Goal: Transaction & Acquisition: Purchase product/service

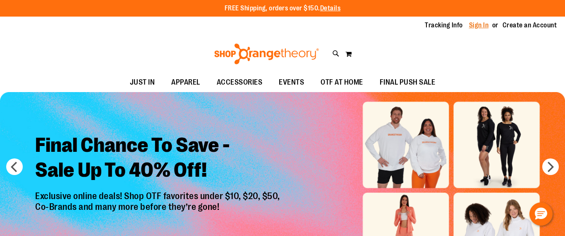
click at [484, 27] on link "Sign In" at bounding box center [479, 25] width 20 height 9
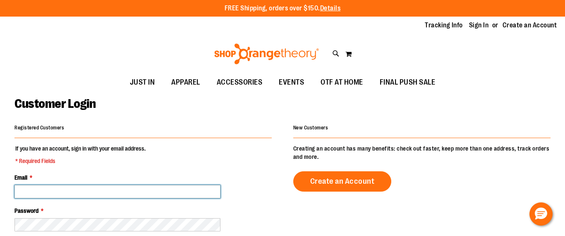
click at [175, 188] on input "Email *" at bounding box center [117, 191] width 206 height 13
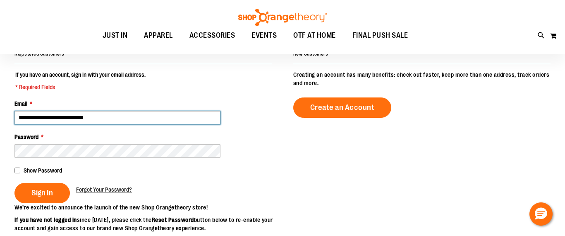
scroll to position [77, 0]
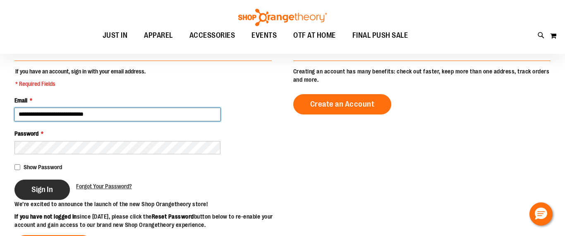
type input "**********"
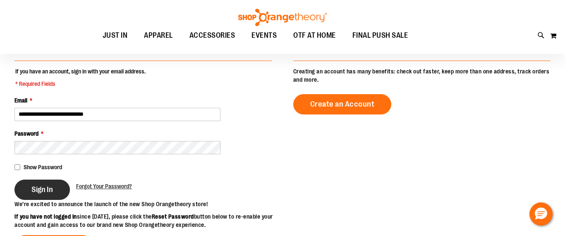
click at [54, 183] on button "Sign In" at bounding box center [41, 189] width 55 height 20
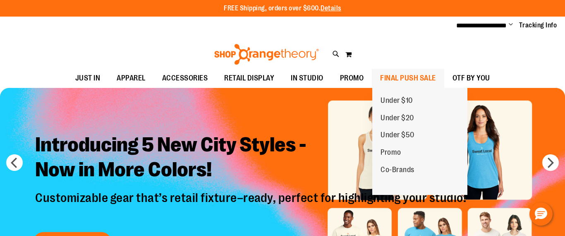
click at [420, 77] on span "FINAL PUSH SALE" at bounding box center [408, 78] width 56 height 19
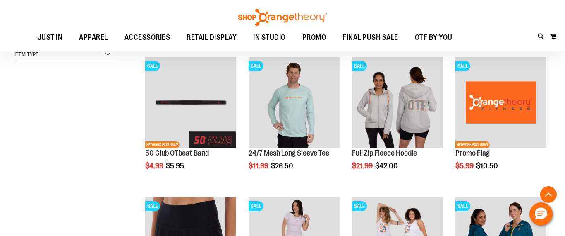
scroll to position [248, 0]
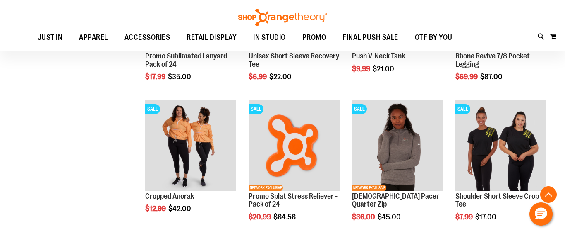
scroll to position [625, 0]
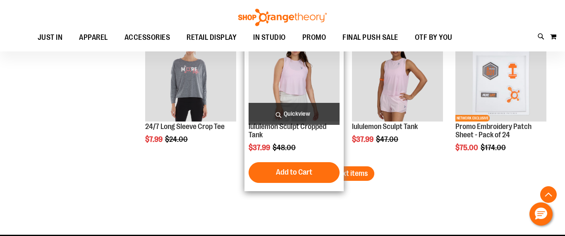
scroll to position [1244, 0]
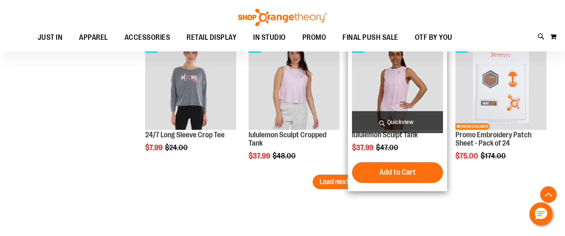
click at [386, 111] on span "Quickview" at bounding box center [397, 122] width 91 height 22
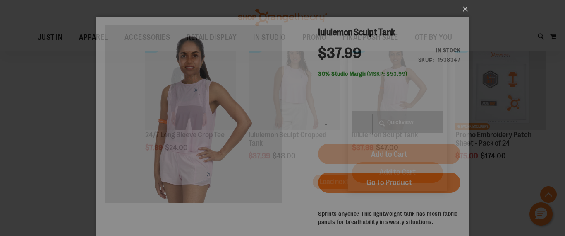
scroll to position [0, 0]
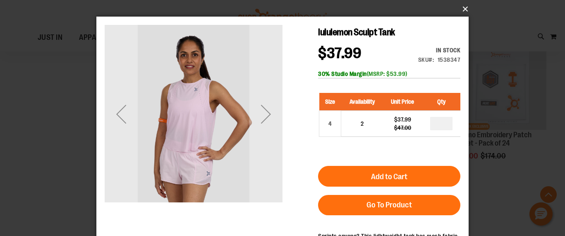
click at [466, 7] on button "×" at bounding box center [285, 9] width 373 height 18
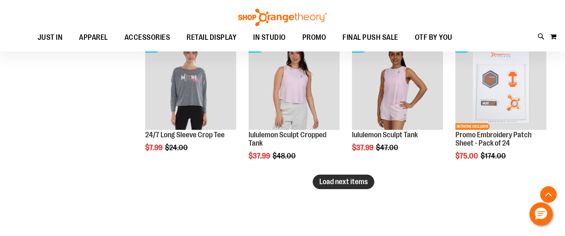
click at [363, 183] on span "Load next items" at bounding box center [344, 181] width 48 height 8
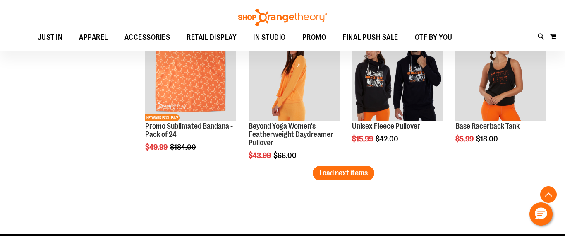
scroll to position [1677, 0]
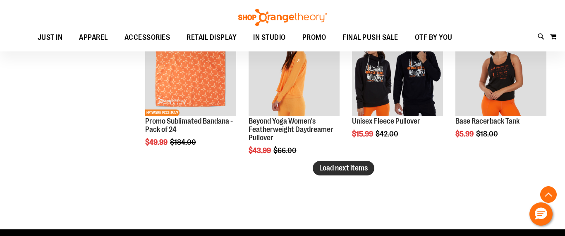
click at [363, 169] on span "Load next items" at bounding box center [344, 168] width 48 height 8
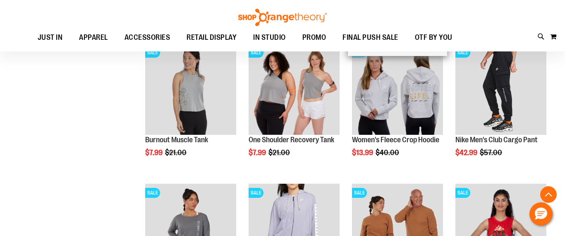
scroll to position [1940, 0]
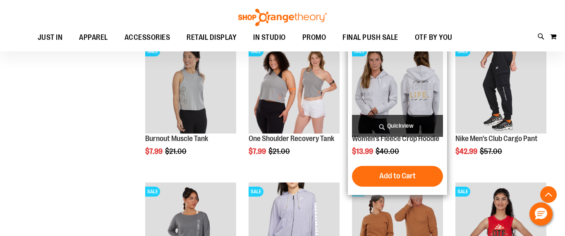
click at [416, 97] on img "product" at bounding box center [397, 87] width 91 height 91
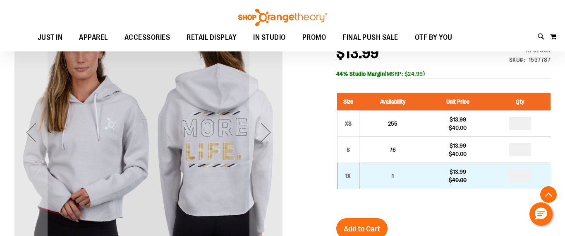
scroll to position [98, 0]
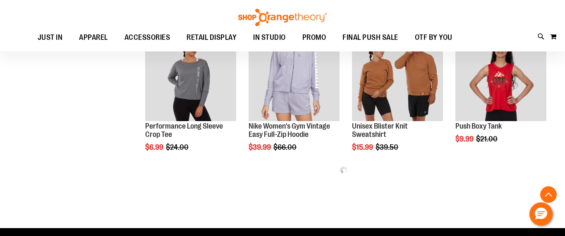
scroll to position [322, 0]
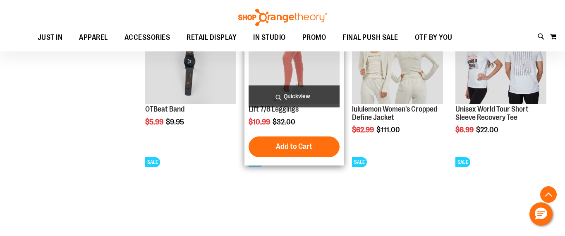
scroll to position [504, 0]
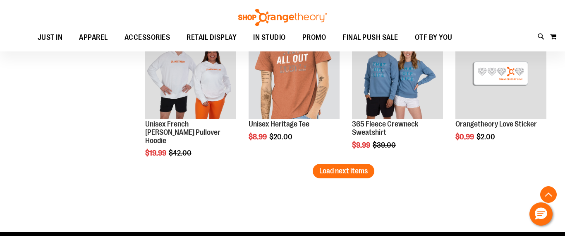
scroll to position [1168, 0]
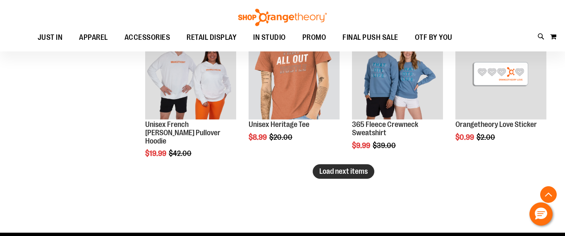
click at [339, 173] on span "Load next items" at bounding box center [344, 171] width 48 height 8
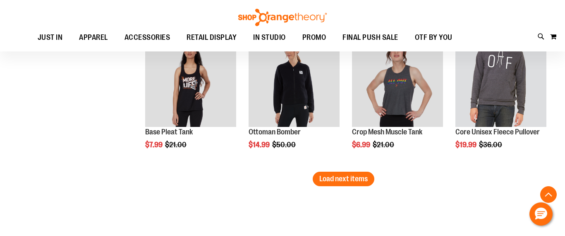
scroll to position [1578, 0]
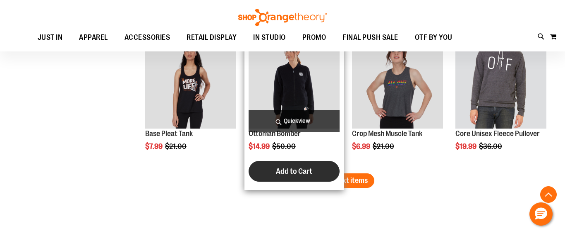
click at [321, 170] on button "Add to Cart" at bounding box center [294, 171] width 91 height 21
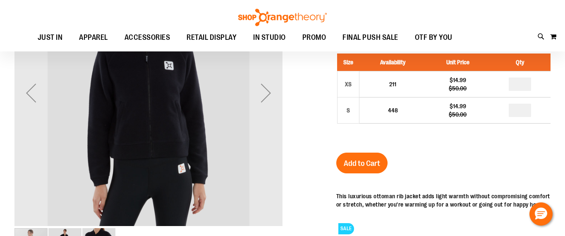
scroll to position [68, 0]
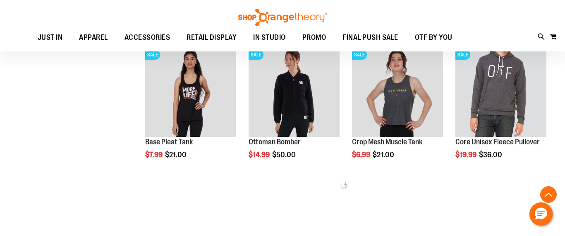
scroll to position [313, 0]
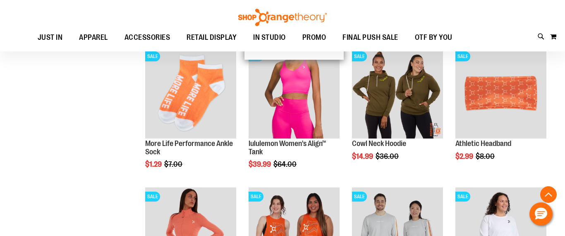
scroll to position [453, 0]
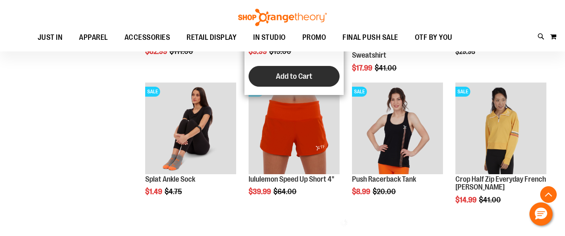
scroll to position [705, 0]
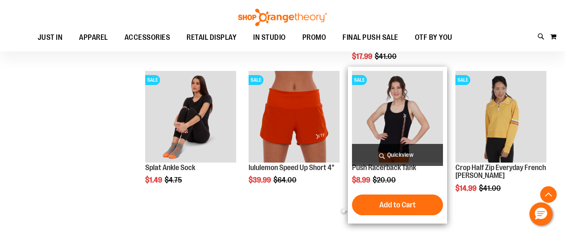
click at [414, 132] on img "product" at bounding box center [397, 116] width 91 height 91
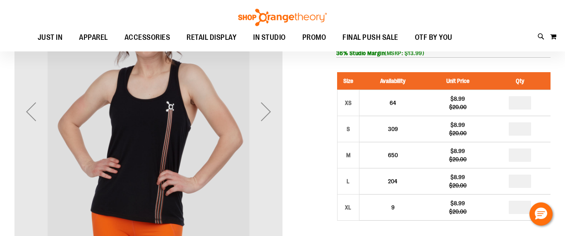
scroll to position [52, 0]
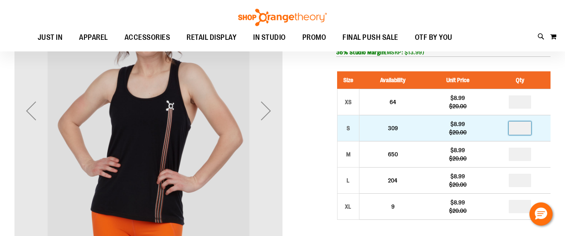
click at [520, 132] on input "*" at bounding box center [520, 127] width 22 height 13
type input "*"
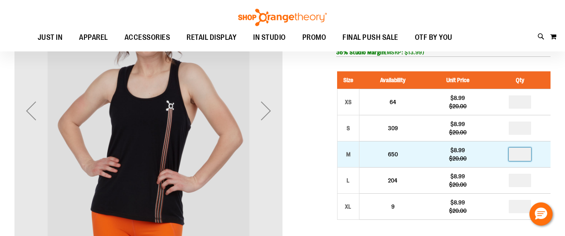
click at [523, 158] on input "*" at bounding box center [520, 153] width 22 height 13
type input "*"
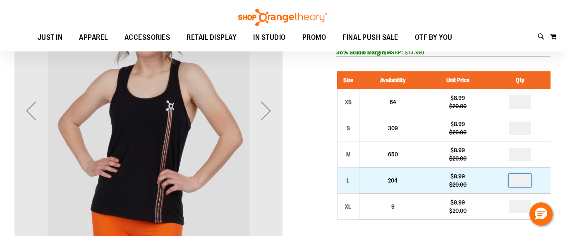
click at [520, 181] on input "*" at bounding box center [520, 179] width 22 height 13
type input "*"
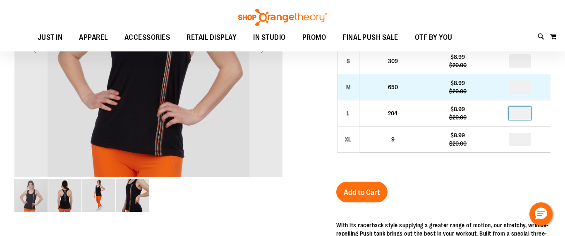
scroll to position [121, 0]
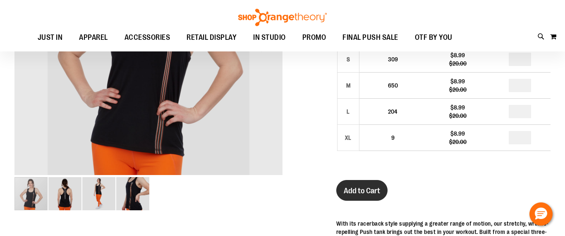
click at [366, 188] on span "Add to Cart" at bounding box center [362, 190] width 36 height 9
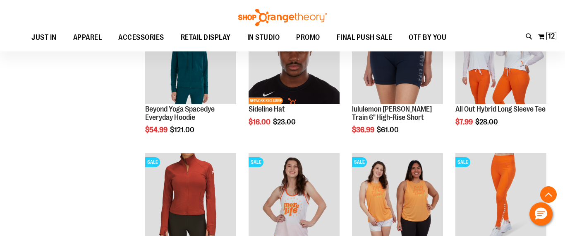
scroll to position [483, 0]
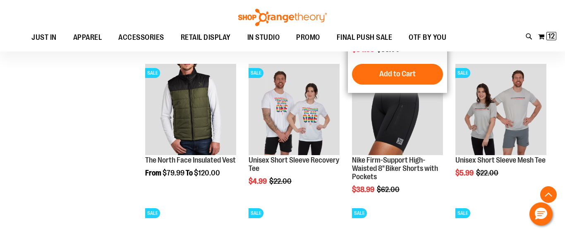
scroll to position [993, 0]
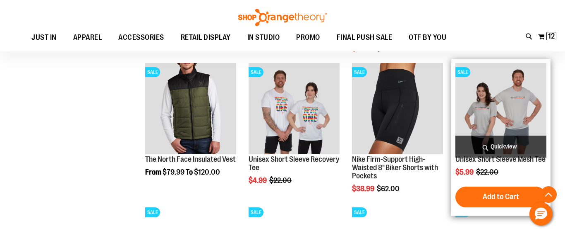
click at [524, 113] on img "product" at bounding box center [501, 108] width 91 height 91
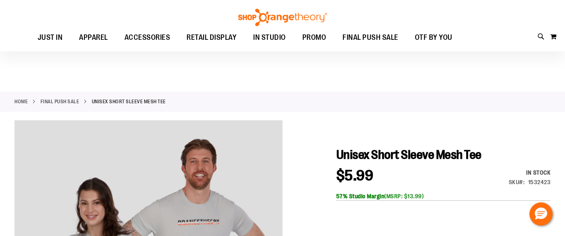
scroll to position [72, 0]
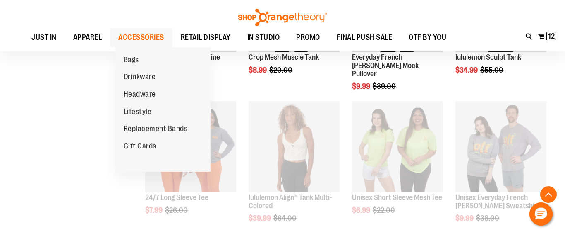
scroll to position [395, 0]
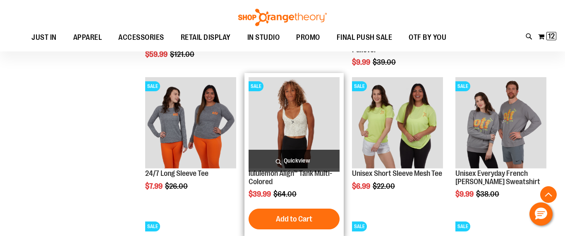
scroll to position [419, 0]
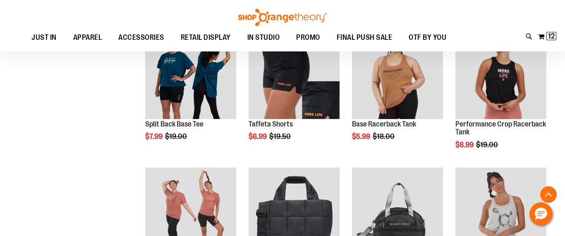
scroll to position [741, 0]
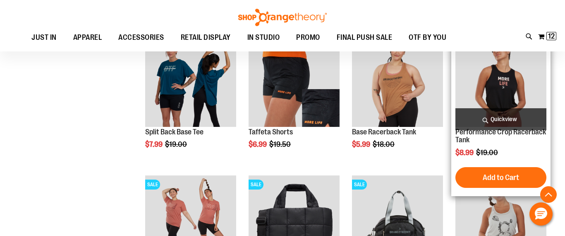
click at [503, 98] on img "product" at bounding box center [501, 80] width 91 height 91
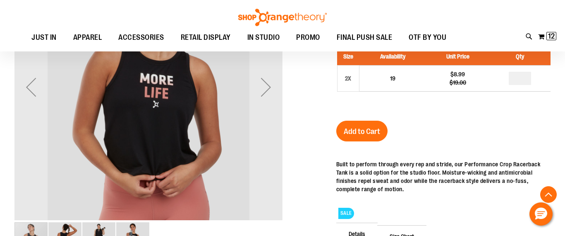
scroll to position [162, 0]
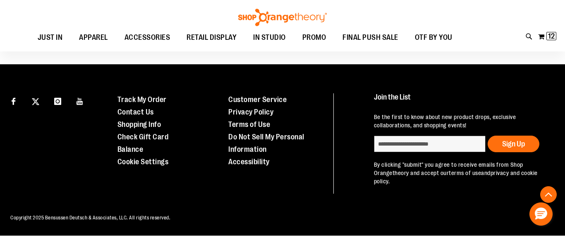
scroll to position [515, 0]
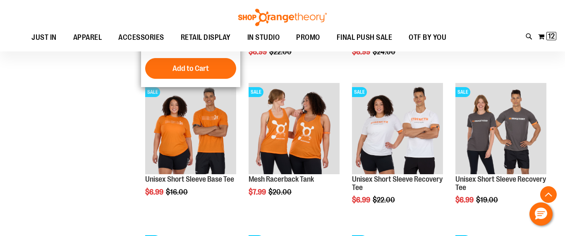
scroll to position [588, 0]
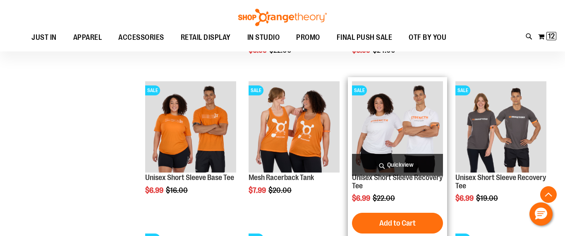
click at [407, 113] on img "product" at bounding box center [397, 126] width 91 height 91
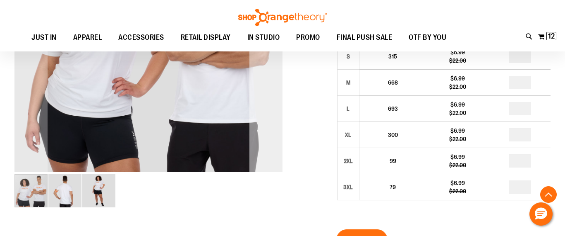
scroll to position [211, 0]
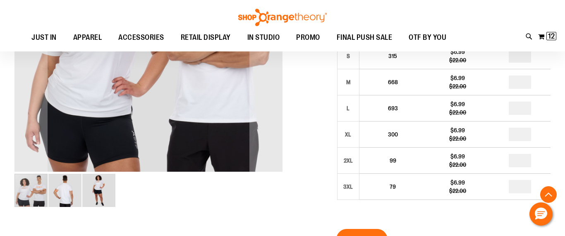
click at [101, 200] on img "image 3 of 3" at bounding box center [98, 189] width 33 height 33
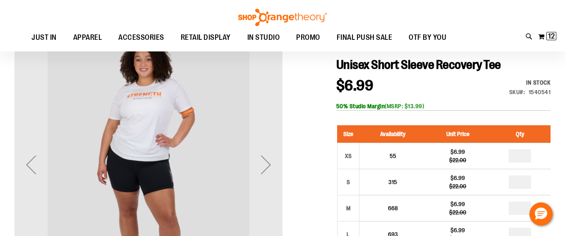
scroll to position [86, 0]
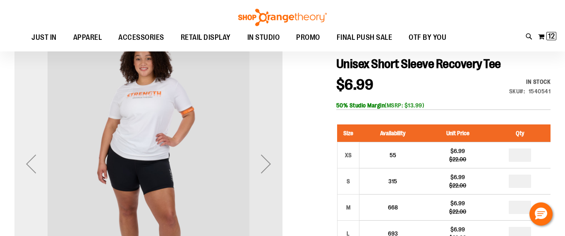
click at [31, 162] on div "Previous" at bounding box center [30, 163] width 33 height 33
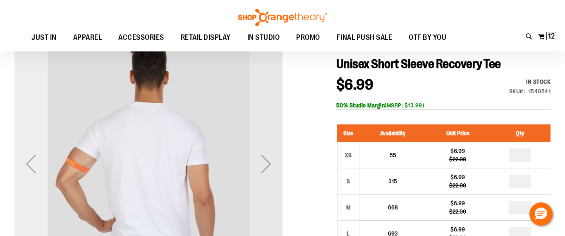
click at [31, 162] on div "Previous" at bounding box center [30, 163] width 33 height 33
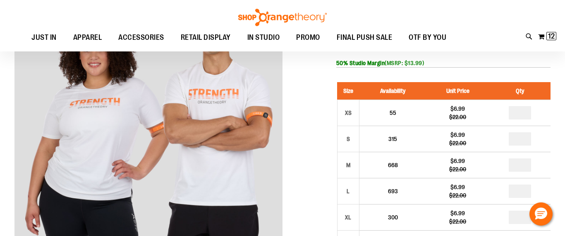
scroll to position [130, 0]
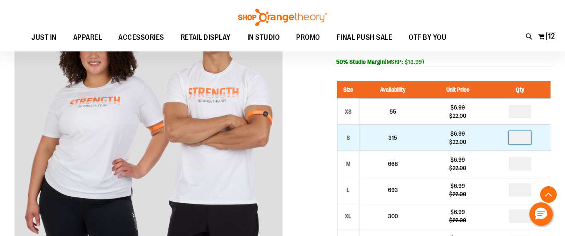
click at [521, 136] on input "*" at bounding box center [520, 137] width 22 height 13
type input "*"
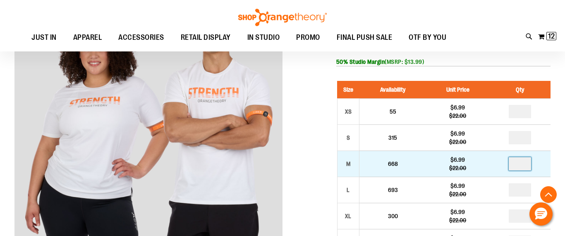
click at [523, 164] on input "number" at bounding box center [520, 163] width 22 height 13
type input "*"
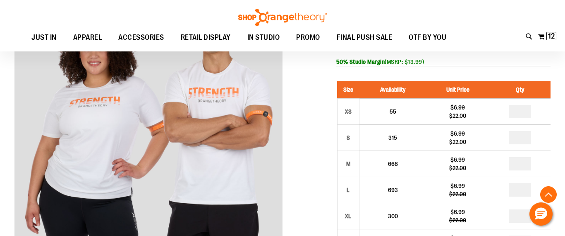
type input "*"
click at [521, 217] on input "*" at bounding box center [520, 215] width 22 height 13
type input "*"
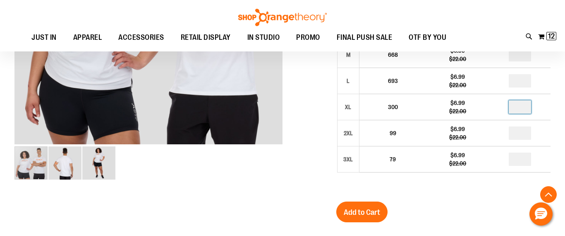
scroll to position [241, 0]
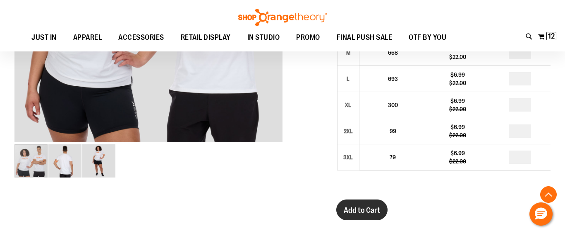
click at [367, 209] on span "Add to Cart" at bounding box center [362, 209] width 36 height 9
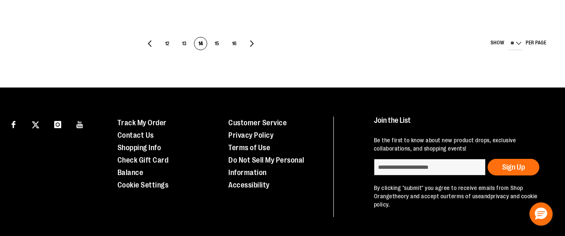
scroll to position [588, 0]
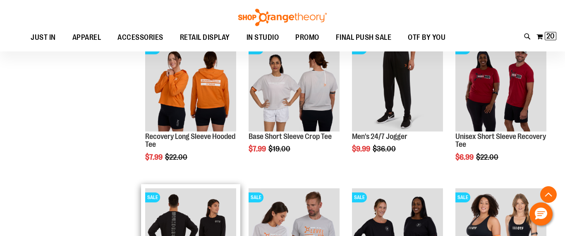
scroll to position [419, 0]
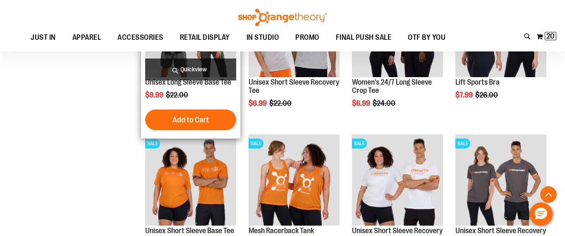
scroll to position [649, 0]
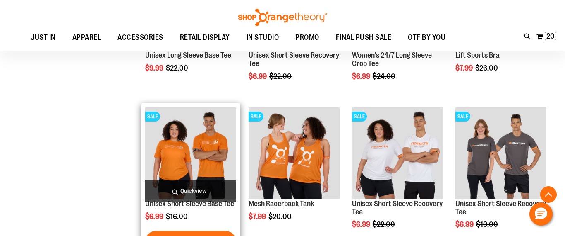
click at [208, 146] on img "product" at bounding box center [190, 152] width 91 height 91
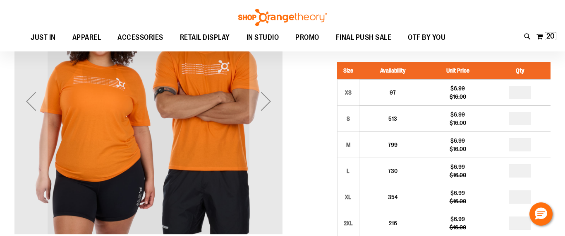
scroll to position [63, 0]
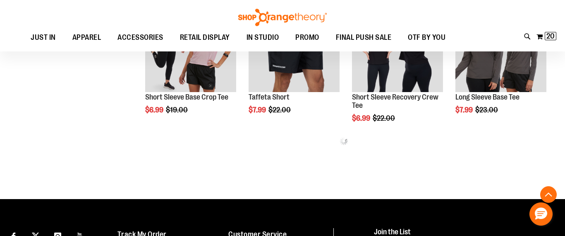
scroll to position [313, 0]
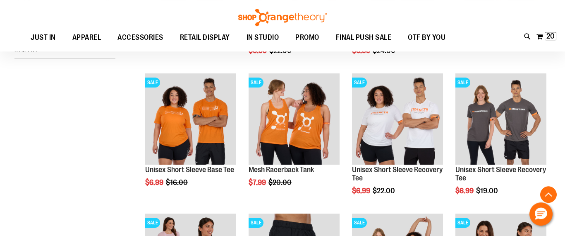
scroll to position [163, 0]
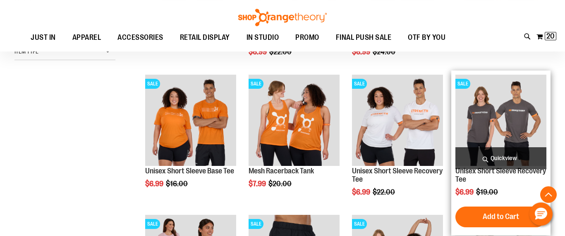
click at [486, 131] on img "product" at bounding box center [501, 120] width 91 height 91
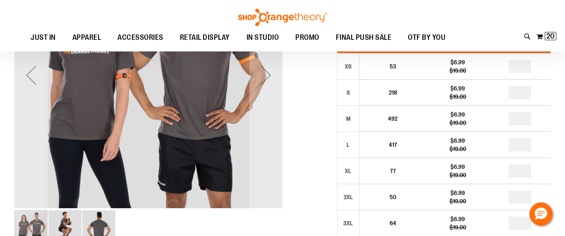
scroll to position [89, 0]
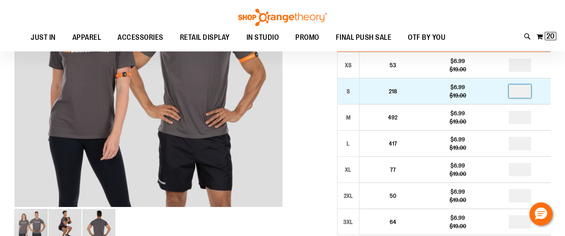
click at [527, 91] on input "*" at bounding box center [520, 90] width 22 height 13
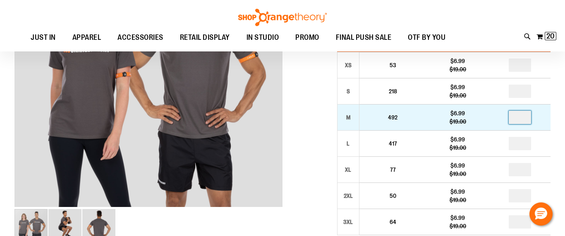
click at [524, 118] on input "*" at bounding box center [520, 117] width 22 height 13
type input "*"
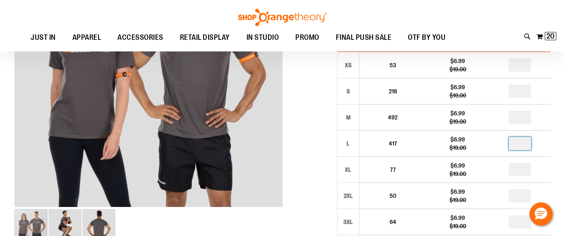
click at [525, 144] on input "*" at bounding box center [520, 143] width 22 height 13
click at [525, 144] on input "number" at bounding box center [520, 143] width 22 height 13
type input "*"
click at [523, 166] on input "*" at bounding box center [520, 169] width 22 height 13
click at [523, 166] on input "number" at bounding box center [520, 169] width 22 height 13
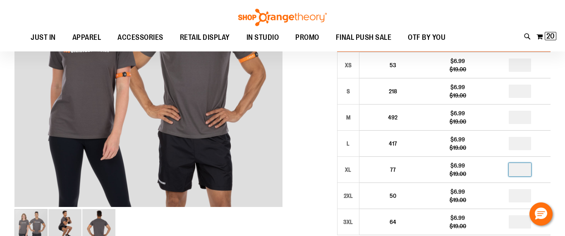
type input "*"
click at [523, 147] on input "*" at bounding box center [520, 143] width 22 height 13
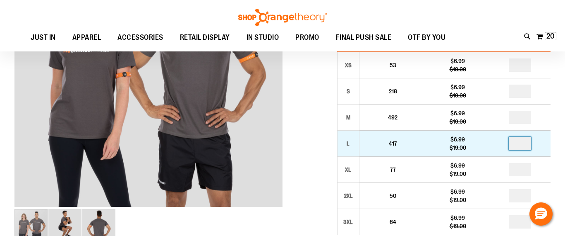
click at [527, 144] on input "*" at bounding box center [520, 143] width 22 height 13
type input "*"
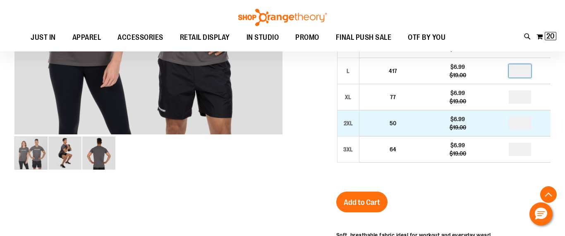
scroll to position [166, 0]
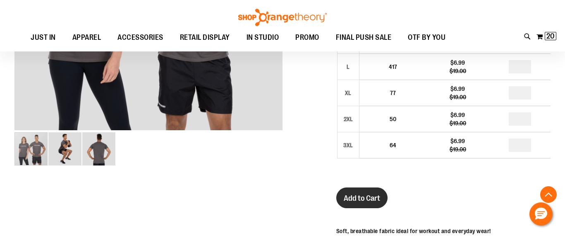
click at [363, 193] on button "Add to Cart" at bounding box center [362, 197] width 51 height 21
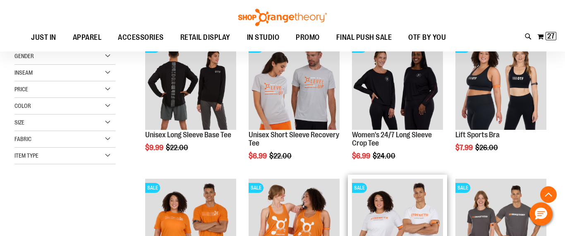
scroll to position [145, 0]
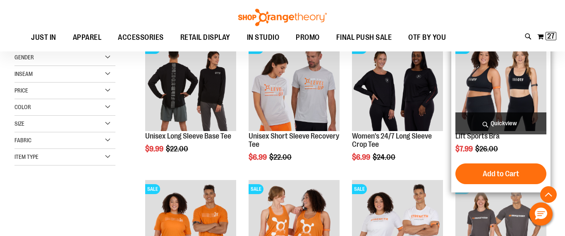
click at [531, 113] on span "Quickview" at bounding box center [501, 123] width 91 height 22
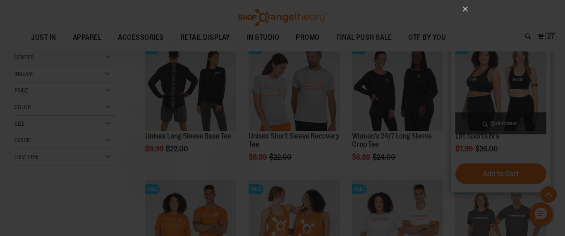
scroll to position [0, 0]
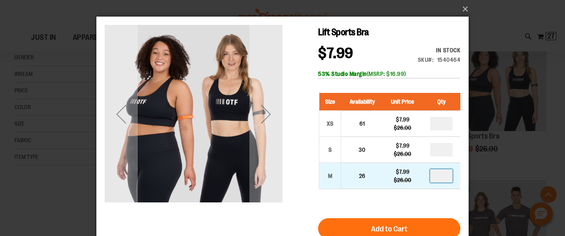
click at [442, 177] on input "*" at bounding box center [442, 175] width 22 height 13
type input "*"
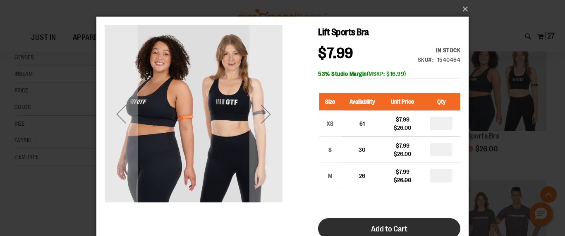
click at [416, 225] on button "Add to Cart" at bounding box center [389, 228] width 142 height 21
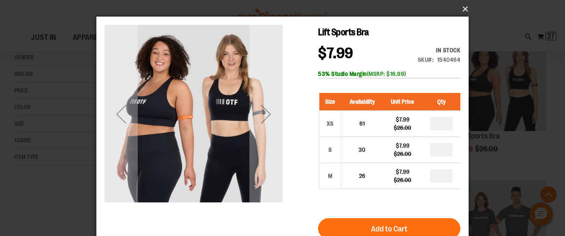
click at [467, 8] on button "×" at bounding box center [285, 9] width 373 height 18
click at [466, 8] on button "×" at bounding box center [285, 9] width 373 height 18
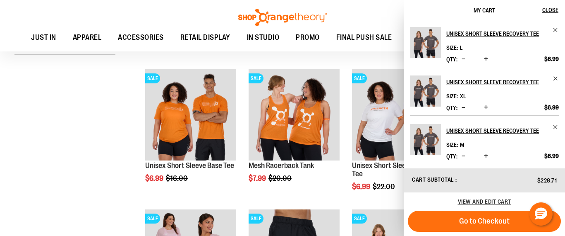
click at [100, 150] on div "**********" at bounding box center [282, 132] width 537 height 524
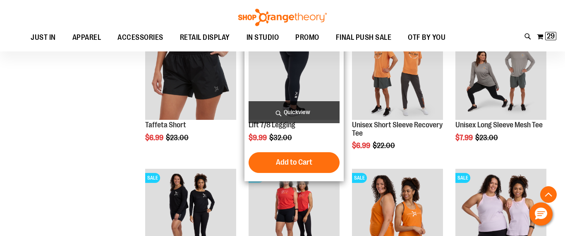
scroll to position [582, 0]
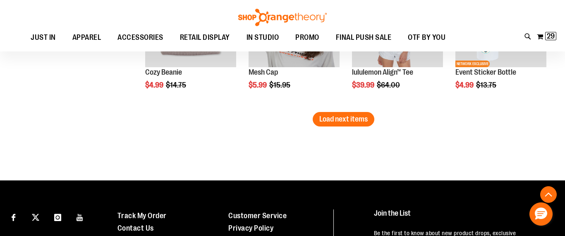
scroll to position [1326, 0]
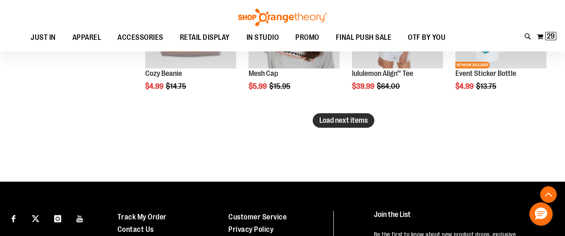
click at [328, 122] on span "Load next items" at bounding box center [344, 120] width 48 height 8
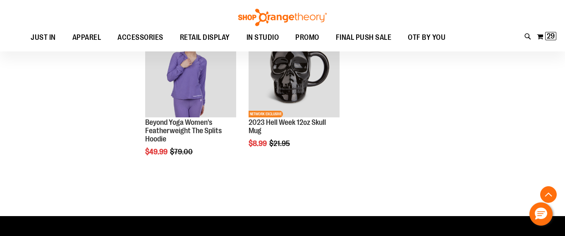
scroll to position [1699, 0]
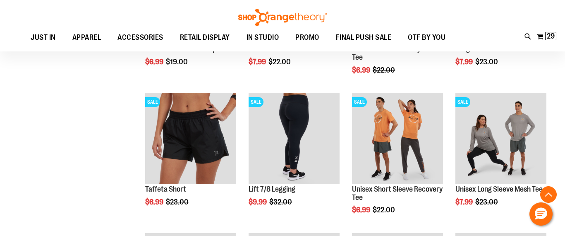
scroll to position [487, 0]
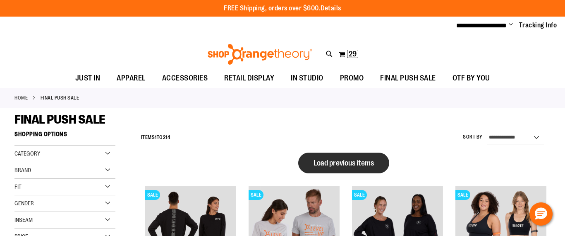
click at [321, 165] on span "Load previous items" at bounding box center [344, 163] width 60 height 8
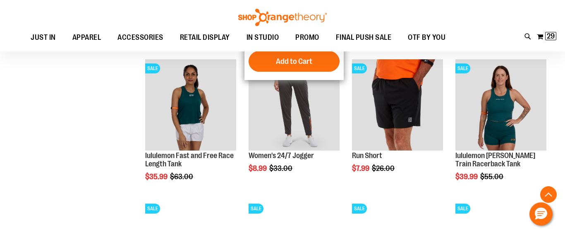
scroll to position [306, 0]
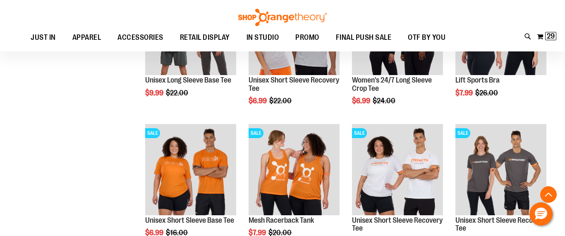
scroll to position [620, 0]
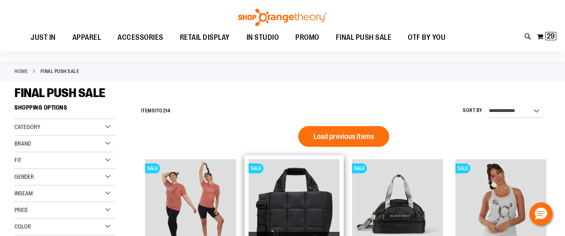
scroll to position [19, 0]
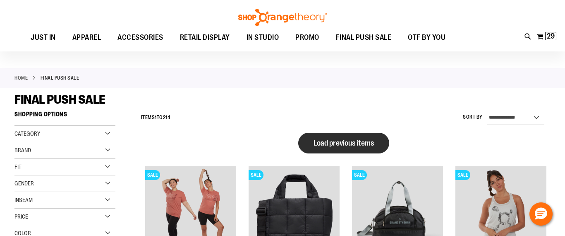
click at [327, 141] on span "Load previous items" at bounding box center [344, 143] width 60 height 8
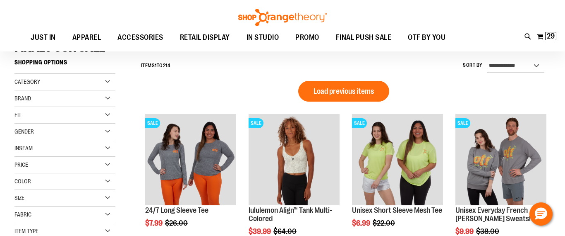
scroll to position [67, 0]
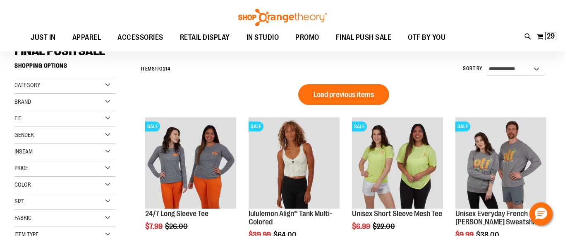
click at [336, 101] on button "Load previous items" at bounding box center [343, 94] width 91 height 21
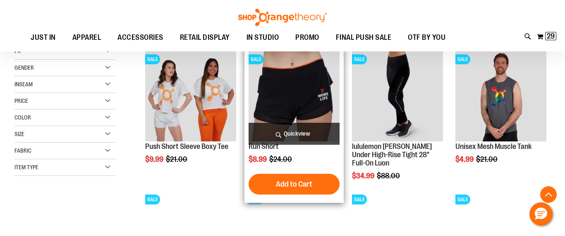
scroll to position [137, 0]
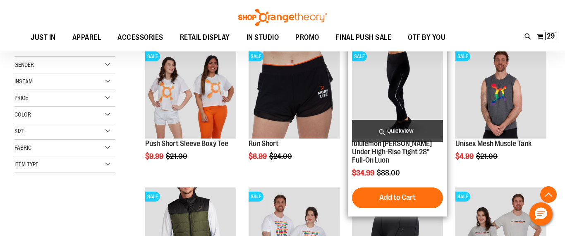
click at [418, 101] on img "product" at bounding box center [397, 92] width 91 height 91
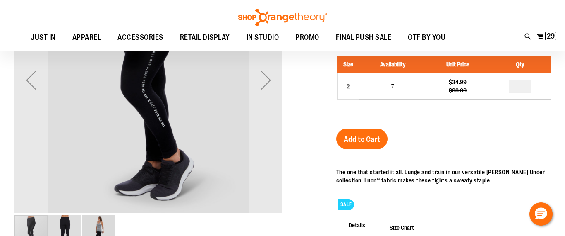
scroll to position [92, 0]
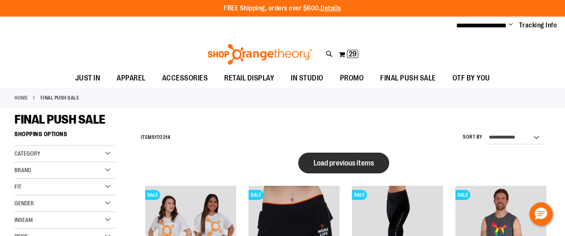
click at [334, 163] on span "Load previous items" at bounding box center [344, 163] width 60 height 8
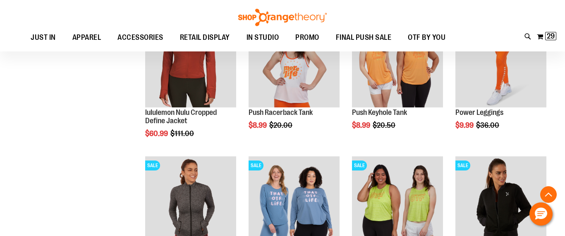
scroll to position [309, 0]
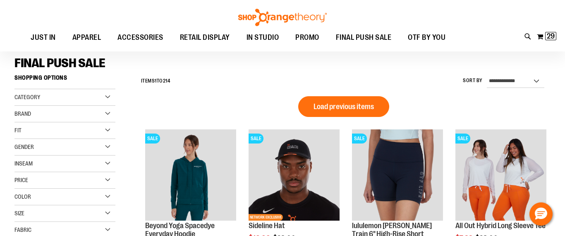
scroll to position [55, 0]
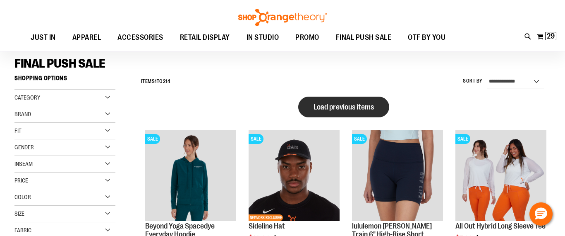
click at [346, 111] on span "Load previous items" at bounding box center [344, 107] width 60 height 8
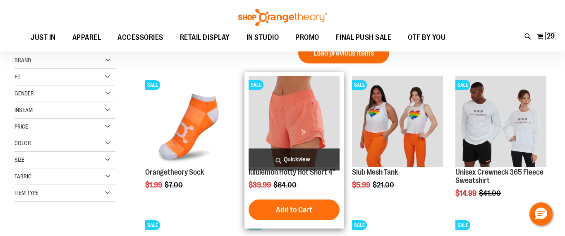
scroll to position [110, 0]
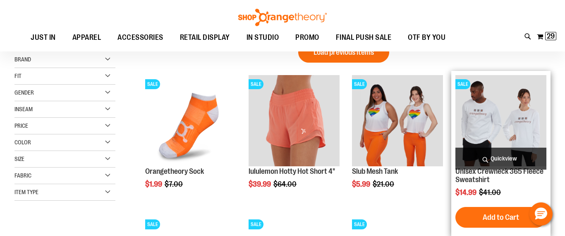
click at [480, 124] on img "product" at bounding box center [501, 120] width 91 height 91
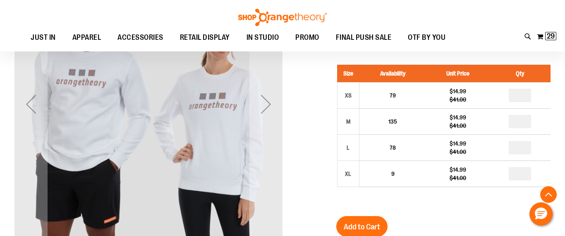
scroll to position [143, 0]
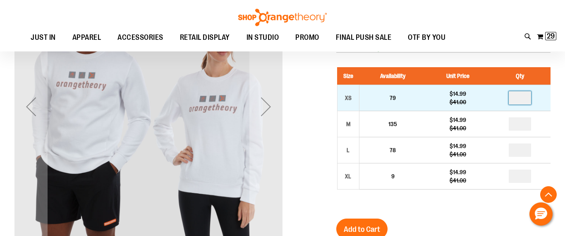
click at [524, 97] on input "*" at bounding box center [520, 97] width 22 height 13
click at [524, 97] on input "number" at bounding box center [520, 97] width 22 height 13
type input "*"
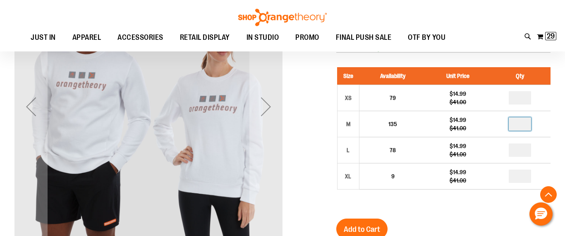
click at [522, 120] on input "*" at bounding box center [520, 123] width 22 height 13
type input "*"
click at [522, 147] on input "number" at bounding box center [520, 149] width 22 height 13
type input "*"
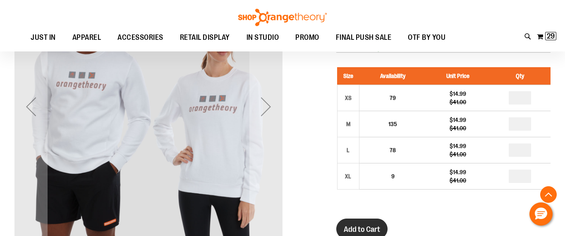
click at [369, 223] on button "Add to Cart" at bounding box center [362, 228] width 51 height 21
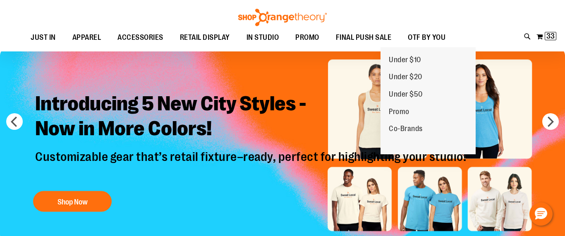
scroll to position [43, 0]
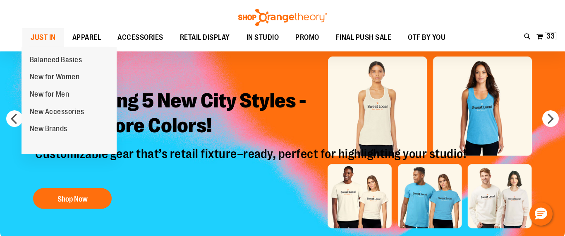
click at [48, 36] on span "JUST IN" at bounding box center [43, 37] width 25 height 19
click at [48, 59] on span "Balanced Basics" at bounding box center [56, 60] width 53 height 10
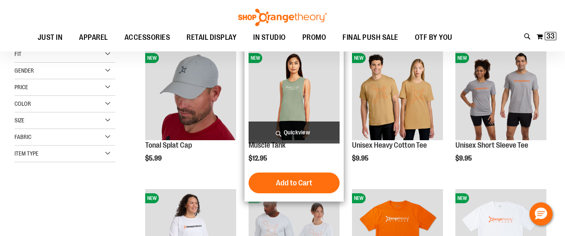
scroll to position [30, 0]
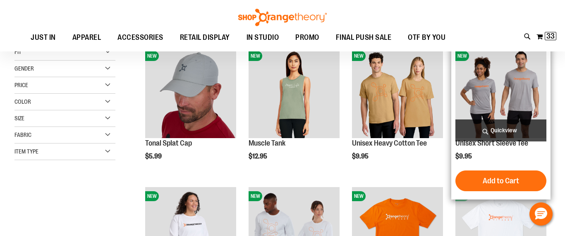
click at [502, 81] on img "product" at bounding box center [501, 92] width 91 height 91
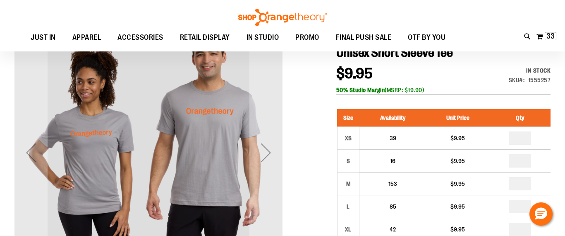
scroll to position [16, 0]
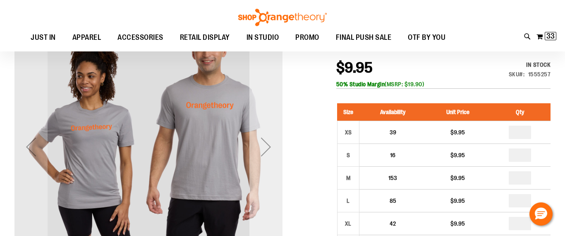
click at [267, 145] on div "Next" at bounding box center [266, 146] width 33 height 33
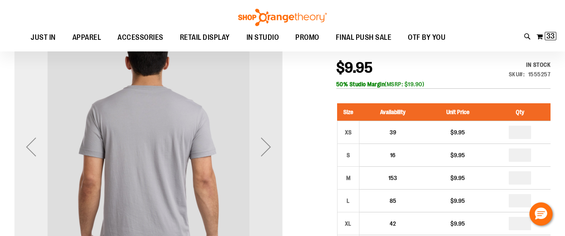
click at [35, 156] on div "Previous" at bounding box center [30, 146] width 33 height 33
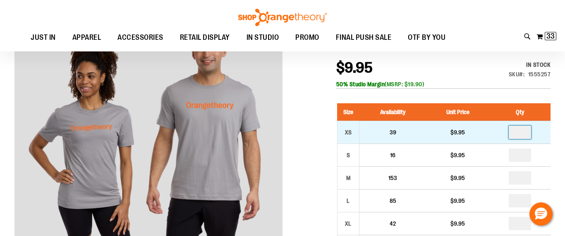
click at [525, 132] on input "*" at bounding box center [520, 131] width 22 height 13
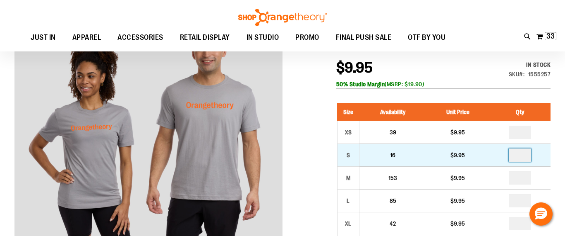
click at [522, 153] on input "*" at bounding box center [520, 154] width 22 height 13
type input "*"
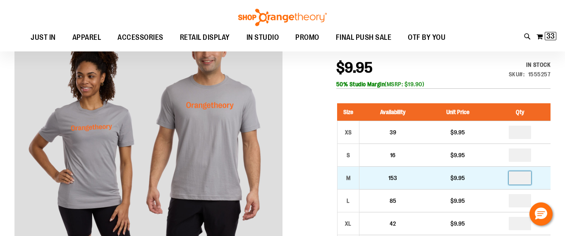
click at [522, 178] on input "*" at bounding box center [520, 177] width 22 height 13
click at [522, 178] on input "number" at bounding box center [520, 177] width 22 height 13
type input "*"
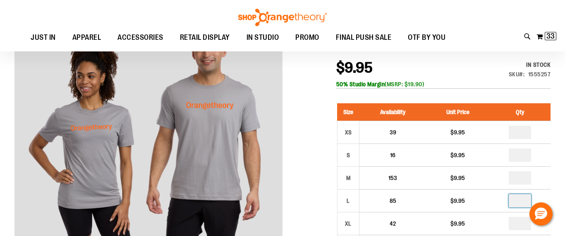
click at [522, 197] on input "*" at bounding box center [520, 200] width 22 height 13
type input "*"
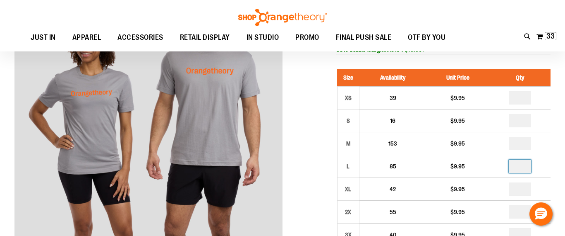
scroll to position [53, 0]
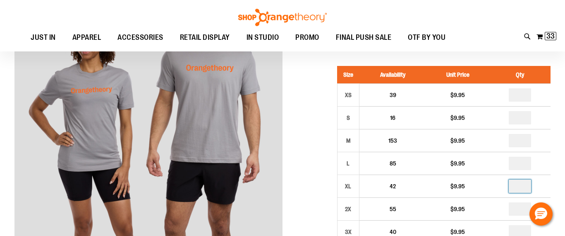
click at [522, 188] on input "*" at bounding box center [520, 185] width 22 height 13
type input "*"
click at [522, 164] on input "*" at bounding box center [520, 162] width 22 height 13
type input "*"
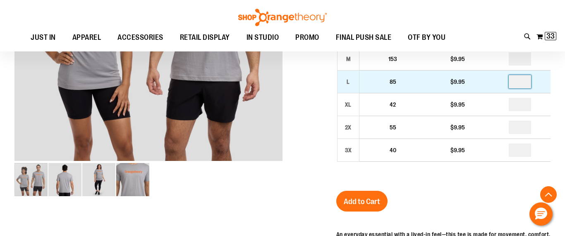
scroll to position [136, 0]
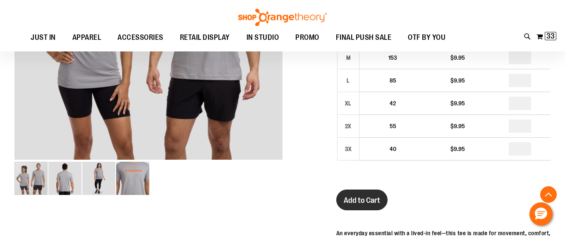
click at [376, 196] on span "Add to Cart" at bounding box center [362, 199] width 36 height 9
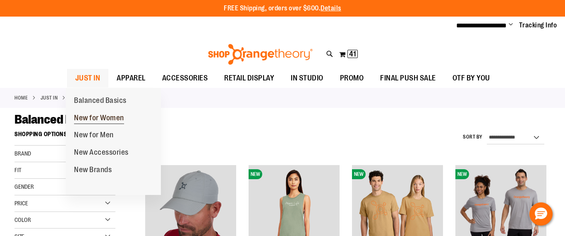
click at [90, 118] on span "New for Women" at bounding box center [99, 118] width 50 height 10
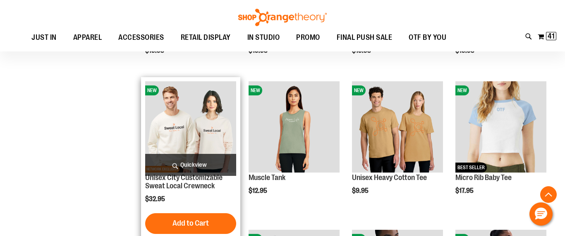
scroll to position [144, 0]
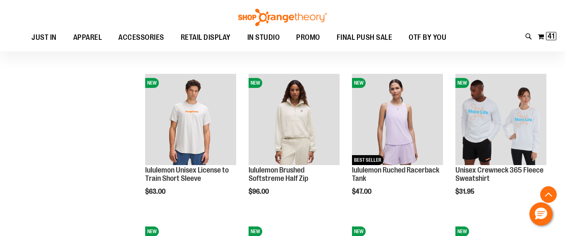
scroll to position [451, 0]
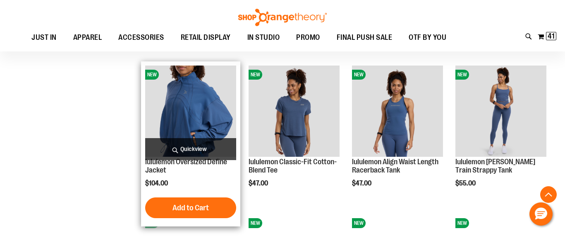
scroll to position [747, 0]
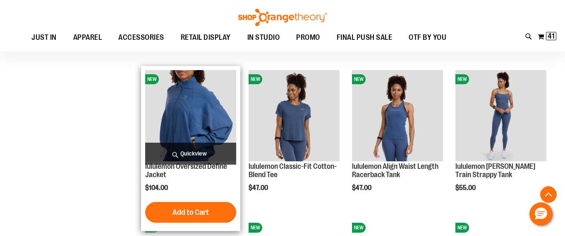
click at [225, 132] on img "product" at bounding box center [190, 115] width 91 height 91
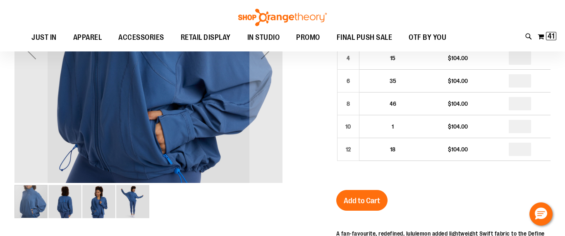
scroll to position [126, 0]
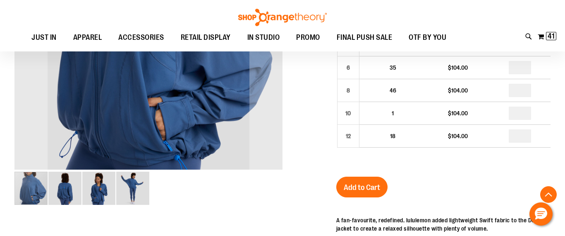
click at [132, 195] on img "image 4 of 4" at bounding box center [132, 187] width 33 height 33
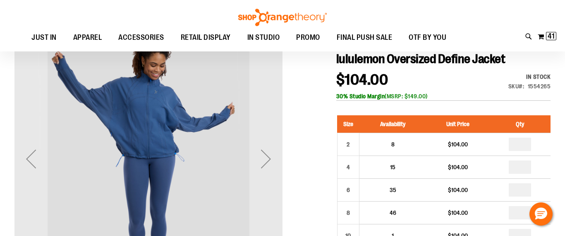
scroll to position [0, 0]
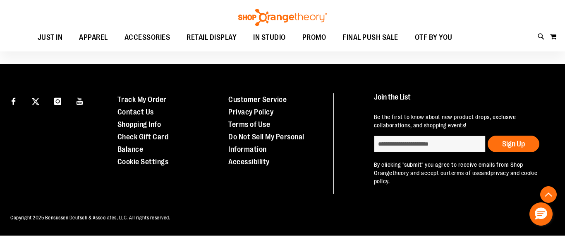
scroll to position [515, 0]
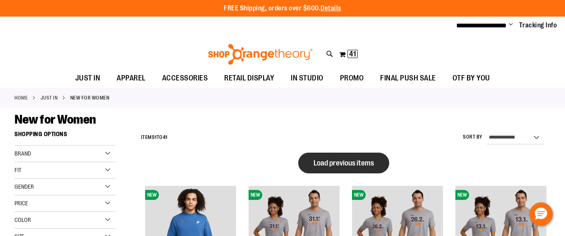
click at [337, 159] on span "Load previous items" at bounding box center [344, 163] width 60 height 8
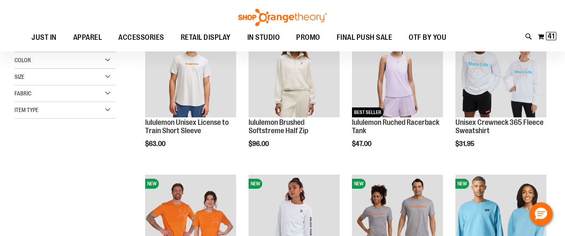
scroll to position [75, 0]
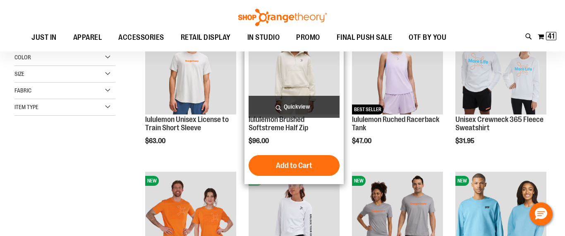
click at [302, 83] on img "product" at bounding box center [294, 68] width 91 height 91
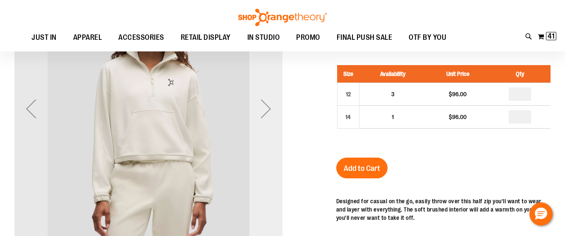
scroll to position [53, 0]
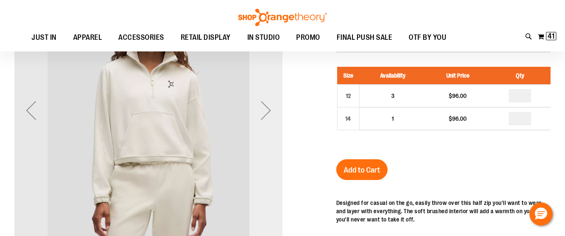
click at [268, 117] on div "Next" at bounding box center [266, 110] width 33 height 33
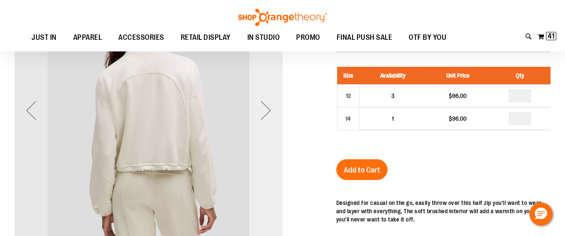
click at [268, 117] on div "Next" at bounding box center [266, 110] width 33 height 33
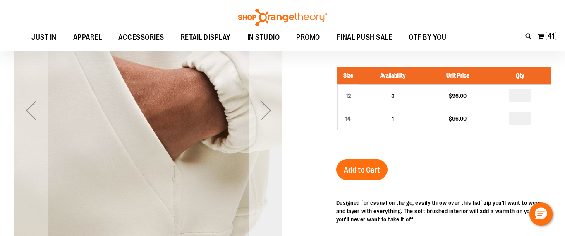
click at [268, 117] on div "Next" at bounding box center [266, 110] width 33 height 33
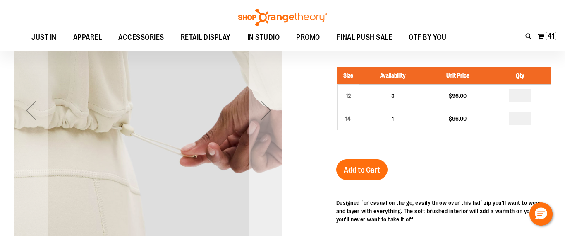
click at [268, 117] on div "Next" at bounding box center [266, 110] width 33 height 33
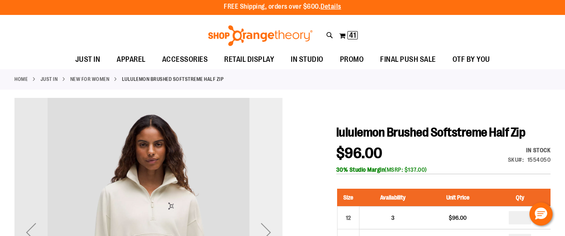
scroll to position [0, 0]
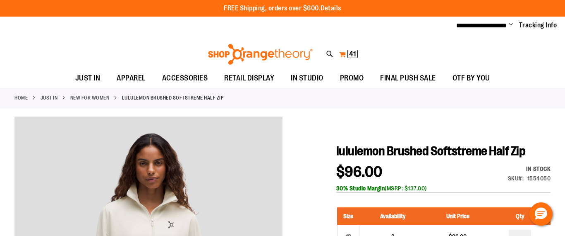
click at [355, 53] on span "41" at bounding box center [352, 54] width 7 height 8
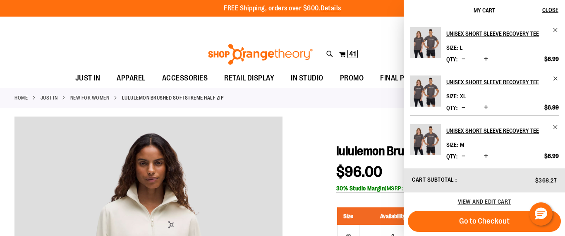
click at [75, 60] on div "Toggle Nav Search Popular Suggestions Advanced Search" at bounding box center [282, 52] width 565 height 34
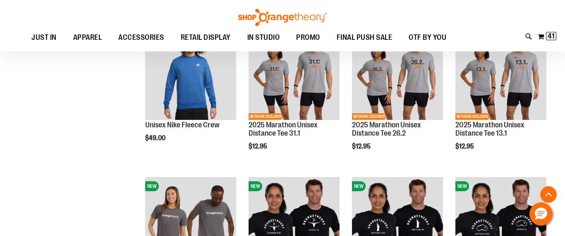
scroll to position [511, 0]
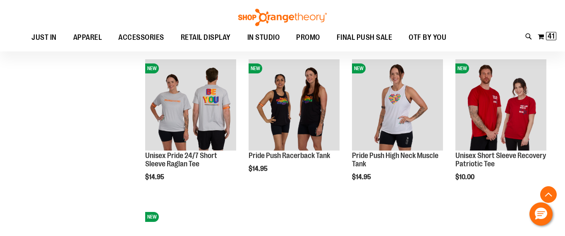
scroll to position [926, 0]
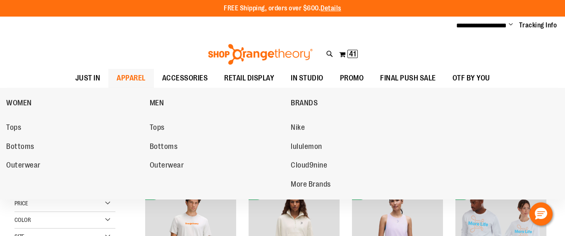
click at [142, 79] on span "APPAREL" at bounding box center [131, 78] width 29 height 19
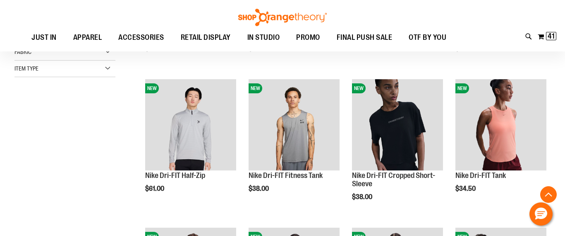
scroll to position [232, 0]
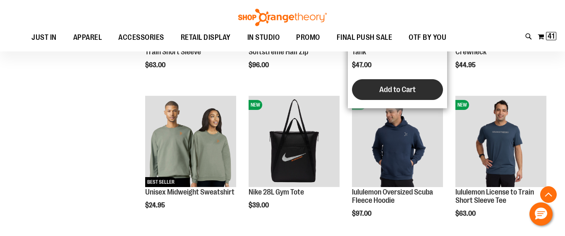
scroll to position [511, 0]
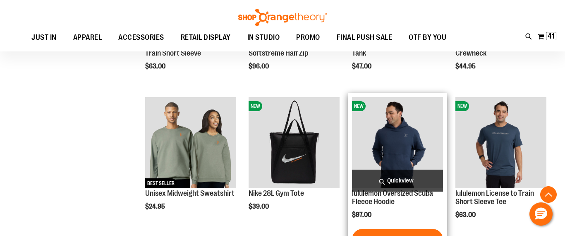
click at [402, 148] on img "product" at bounding box center [397, 142] width 91 height 91
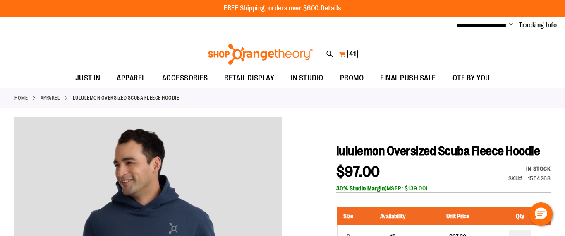
click at [356, 52] on span "41" at bounding box center [352, 54] width 7 height 8
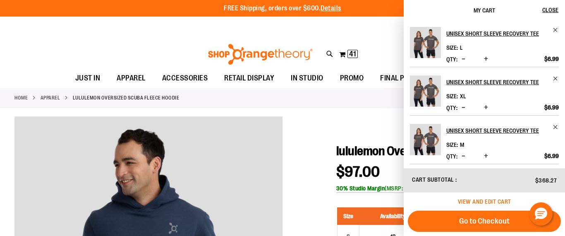
click at [490, 202] on span "View and edit cart" at bounding box center [484, 201] width 53 height 7
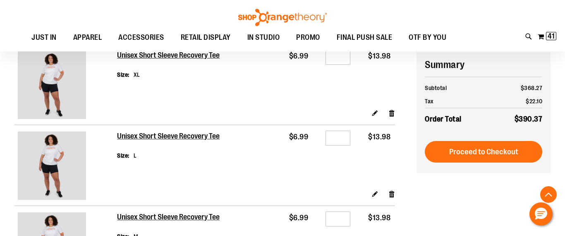
scroll to position [417, 0]
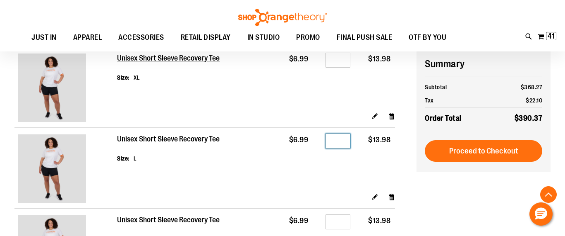
click at [342, 143] on input "*" at bounding box center [338, 140] width 25 height 15
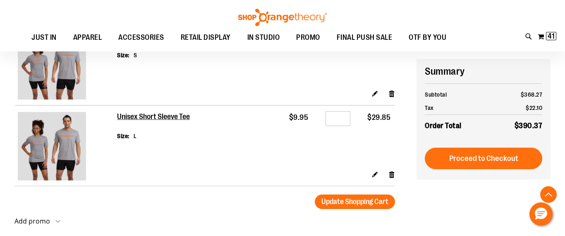
scroll to position [1501, 0]
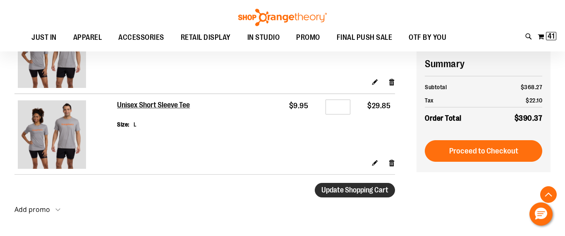
type input "*"
click at [328, 193] on span "Update Shopping Cart" at bounding box center [355, 189] width 67 height 8
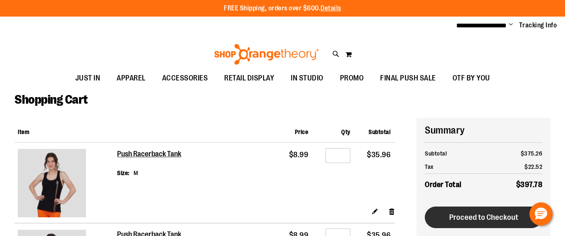
click at [467, 218] on span "Proceed to Checkout" at bounding box center [484, 216] width 69 height 9
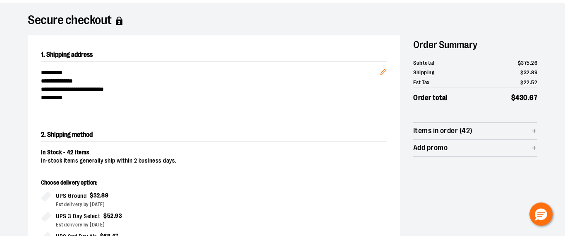
scroll to position [53, 0]
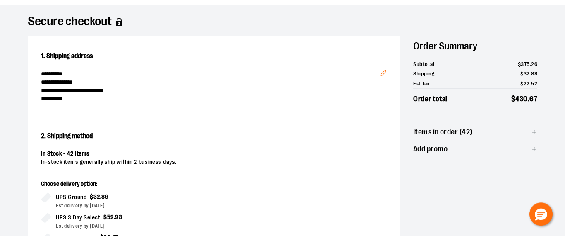
click at [385, 75] on icon "Edit" at bounding box center [383, 73] width 7 height 7
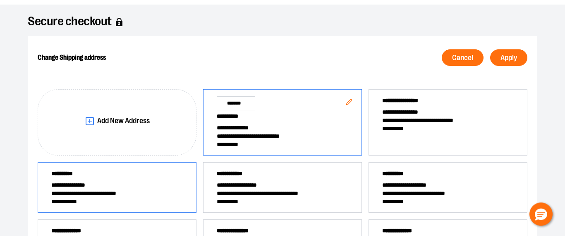
click at [148, 173] on span "**********" at bounding box center [117, 175] width 132 height 12
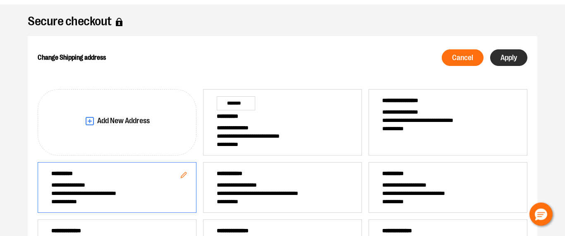
click at [505, 56] on span "Apply" at bounding box center [509, 58] width 17 height 8
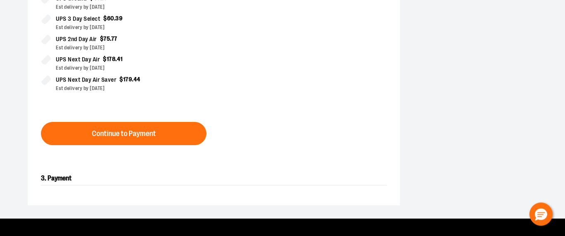
scroll to position [250, 0]
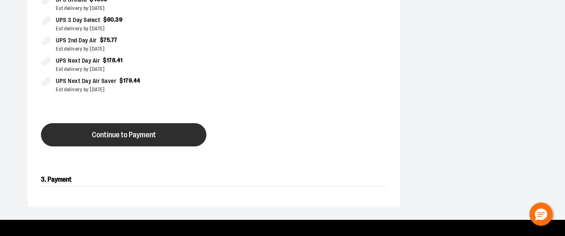
click at [166, 139] on button "Continue to Payment" at bounding box center [124, 134] width 166 height 23
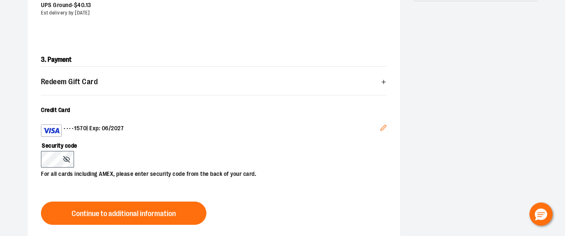
scroll to position [211, 0]
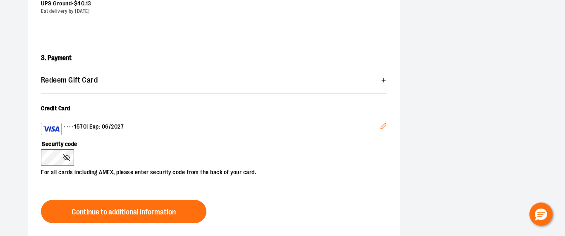
click at [386, 127] on icon "Edit" at bounding box center [383, 126] width 7 height 7
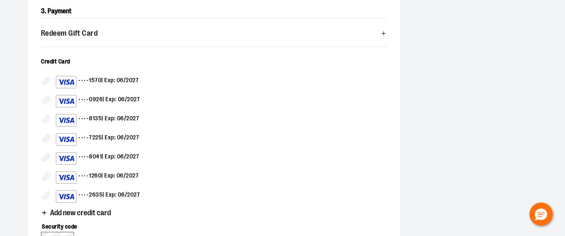
scroll to position [263, 0]
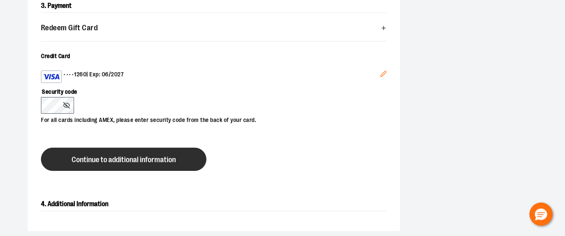
click at [115, 160] on span "Continue to additional information" at bounding box center [124, 160] width 104 height 8
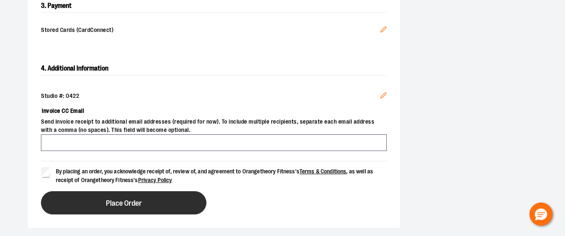
click at [80, 200] on button "Place Order" at bounding box center [124, 202] width 166 height 23
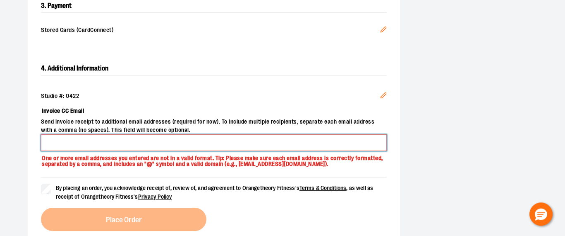
click at [77, 147] on input "Invoice CC Email" at bounding box center [214, 142] width 346 height 17
type input "**********"
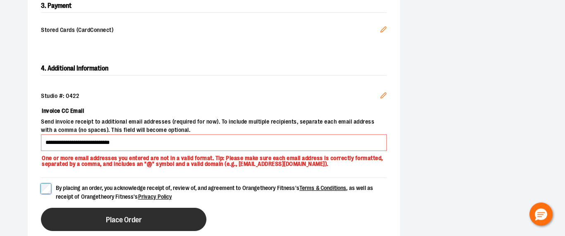
click at [76, 215] on button "Place Order" at bounding box center [124, 218] width 166 height 23
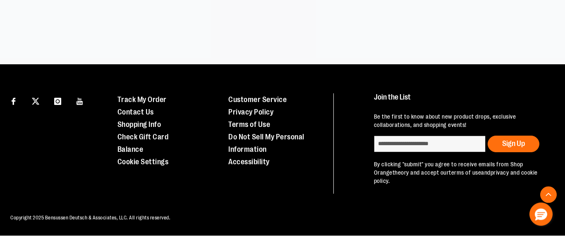
scroll to position [257, 0]
